Goal: Navigation & Orientation: Find specific page/section

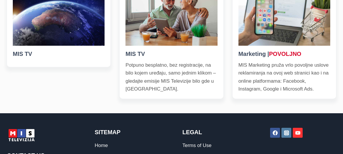
scroll to position [221, 0]
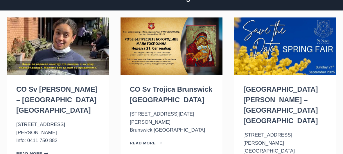
scroll to position [69, 0]
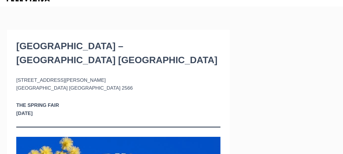
scroll to position [35, 0]
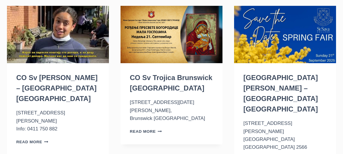
click at [64, 26] on img "CO Sv J. Krstitelj – Wollongong NSW" at bounding box center [58, 34] width 102 height 57
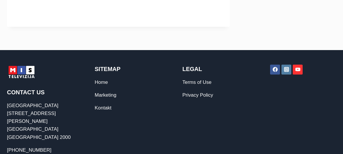
scroll to position [267, 0]
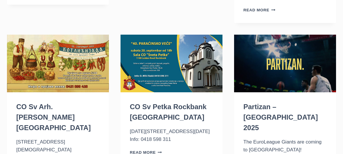
scroll to position [221, 0]
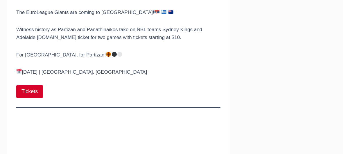
scroll to position [81, 0]
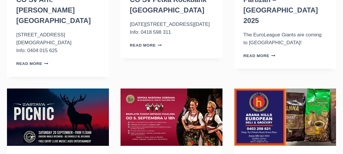
scroll to position [325, 0]
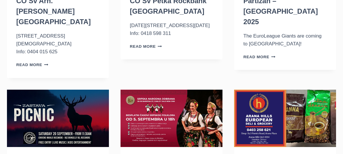
click at [52, 90] on img "Zastava Hunting" at bounding box center [58, 118] width 102 height 57
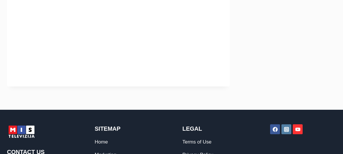
scroll to position [197, 0]
